Goal: Use online tool/utility: Use online tool/utility

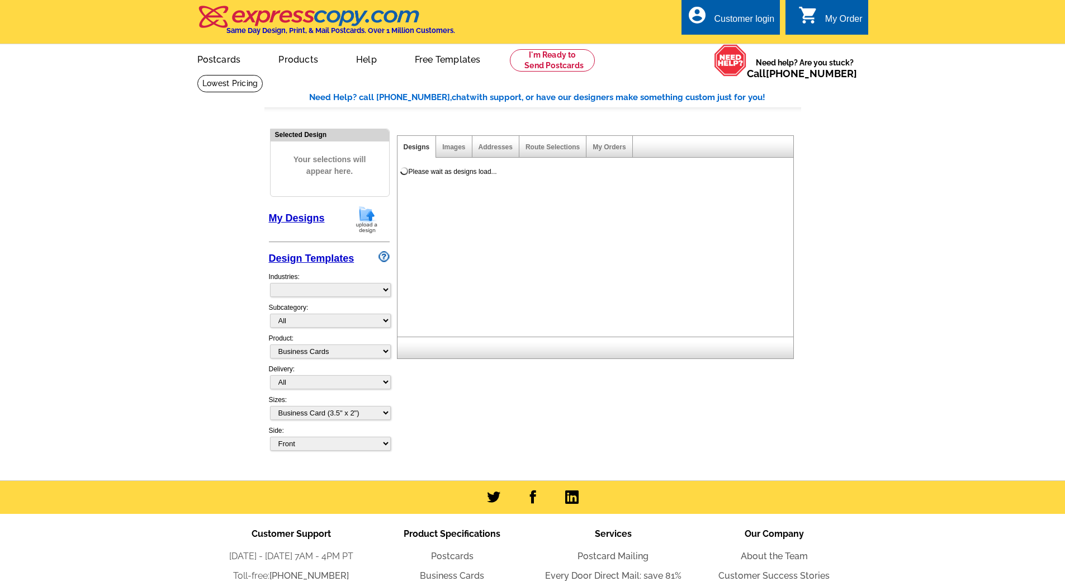
select select "3"
select select "5"
select select "973"
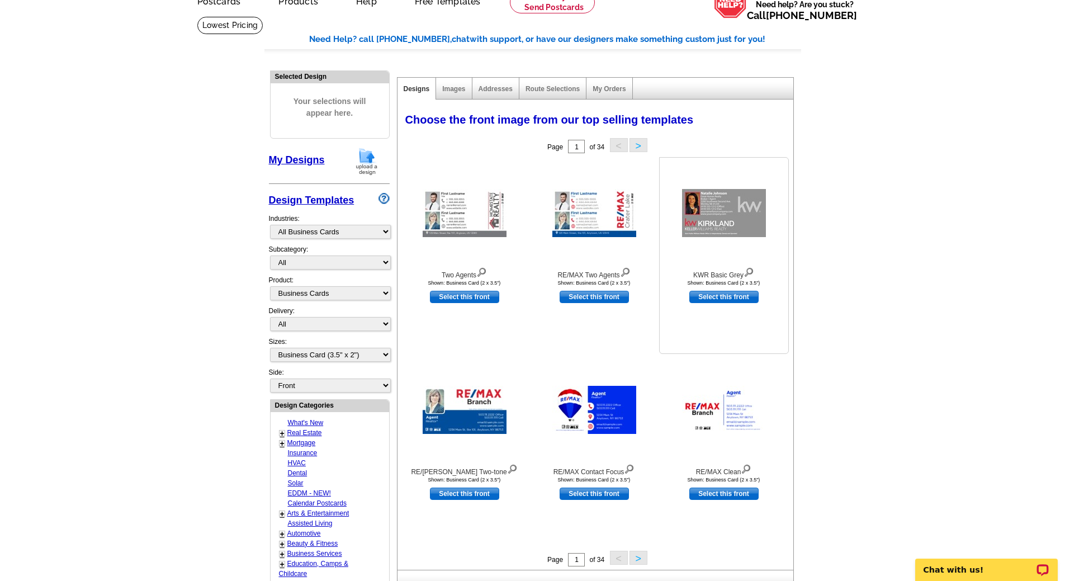
scroll to position [56, 0]
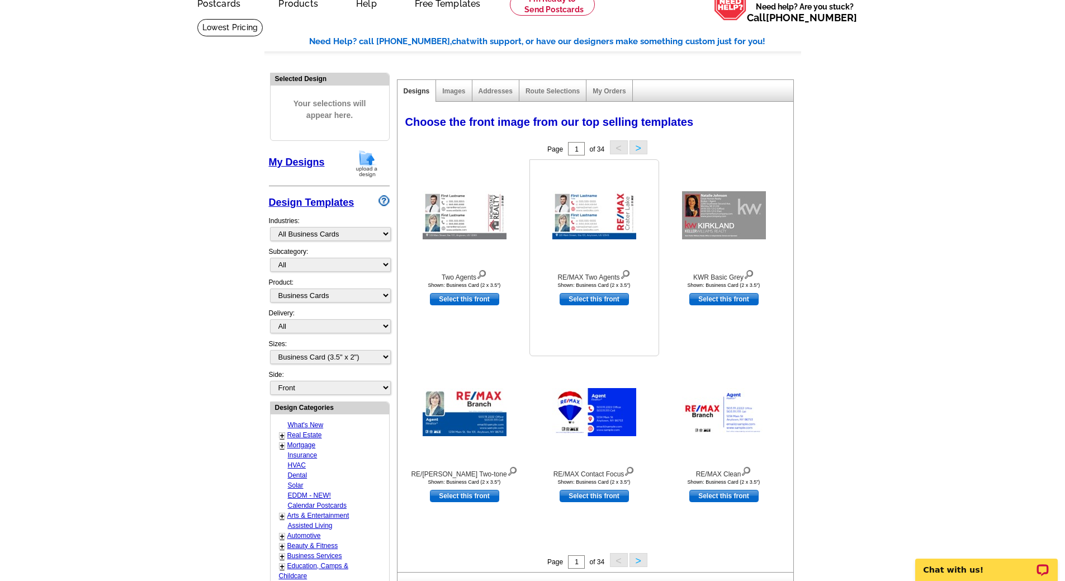
click at [581, 208] on img at bounding box center [594, 215] width 84 height 48
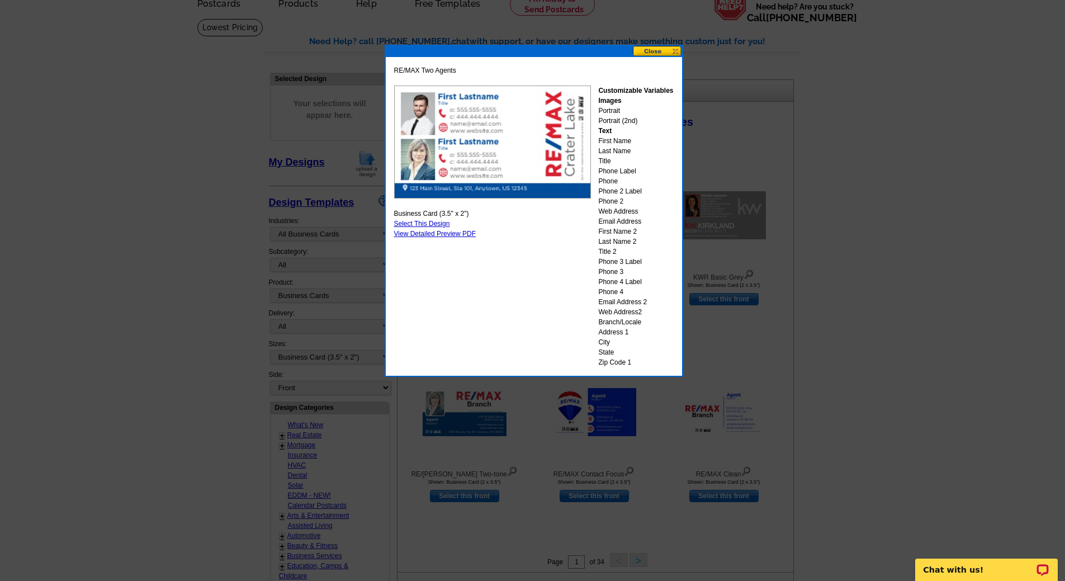
click at [678, 53] on button at bounding box center [657, 51] width 49 height 11
